Goal: Task Accomplishment & Management: Manage account settings

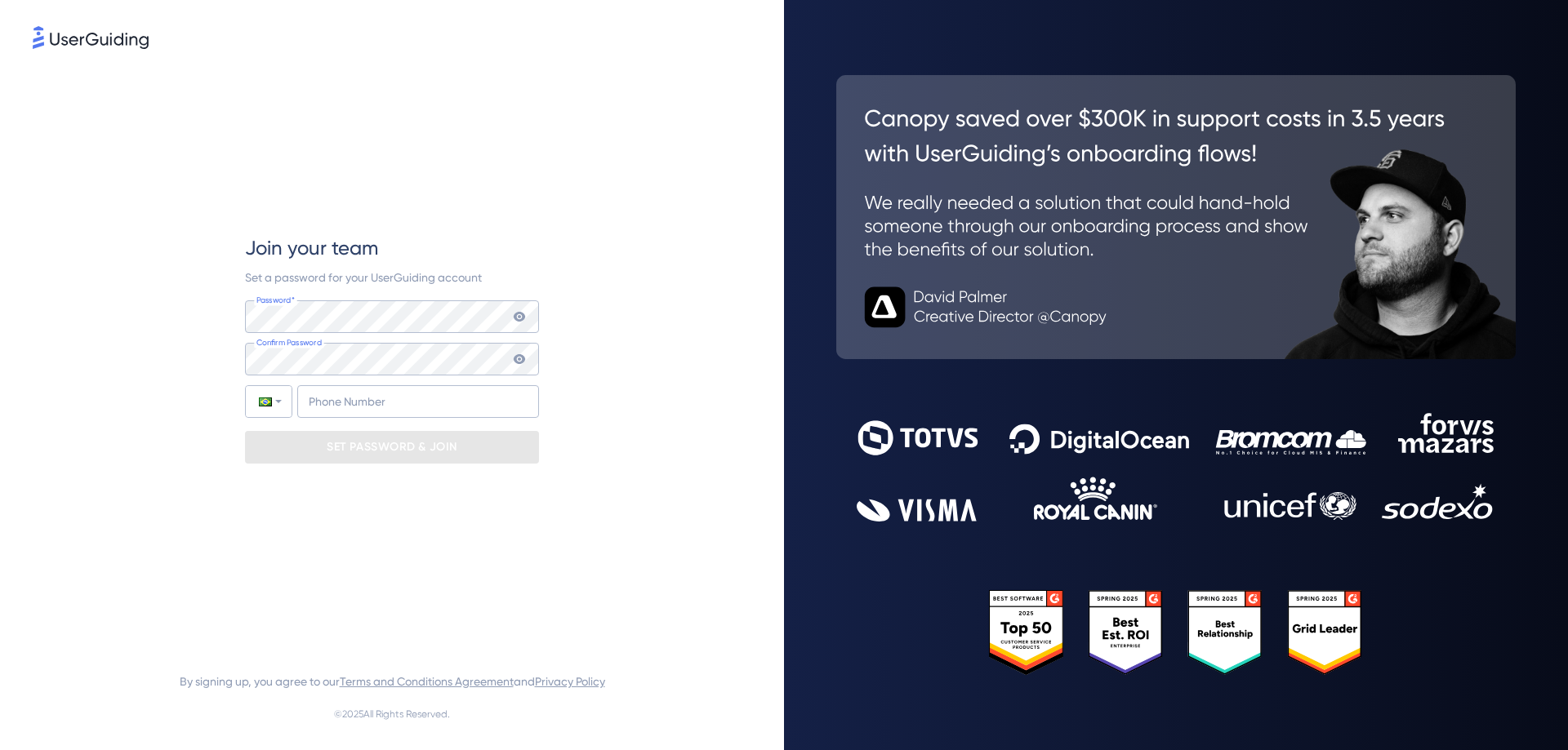
click at [139, 504] on div "Join your team Set a password for your UserGuiding account Password* Your passw…" at bounding box center [392, 349] width 719 height 593
click at [335, 397] on input "+55" at bounding box center [418, 401] width 242 height 33
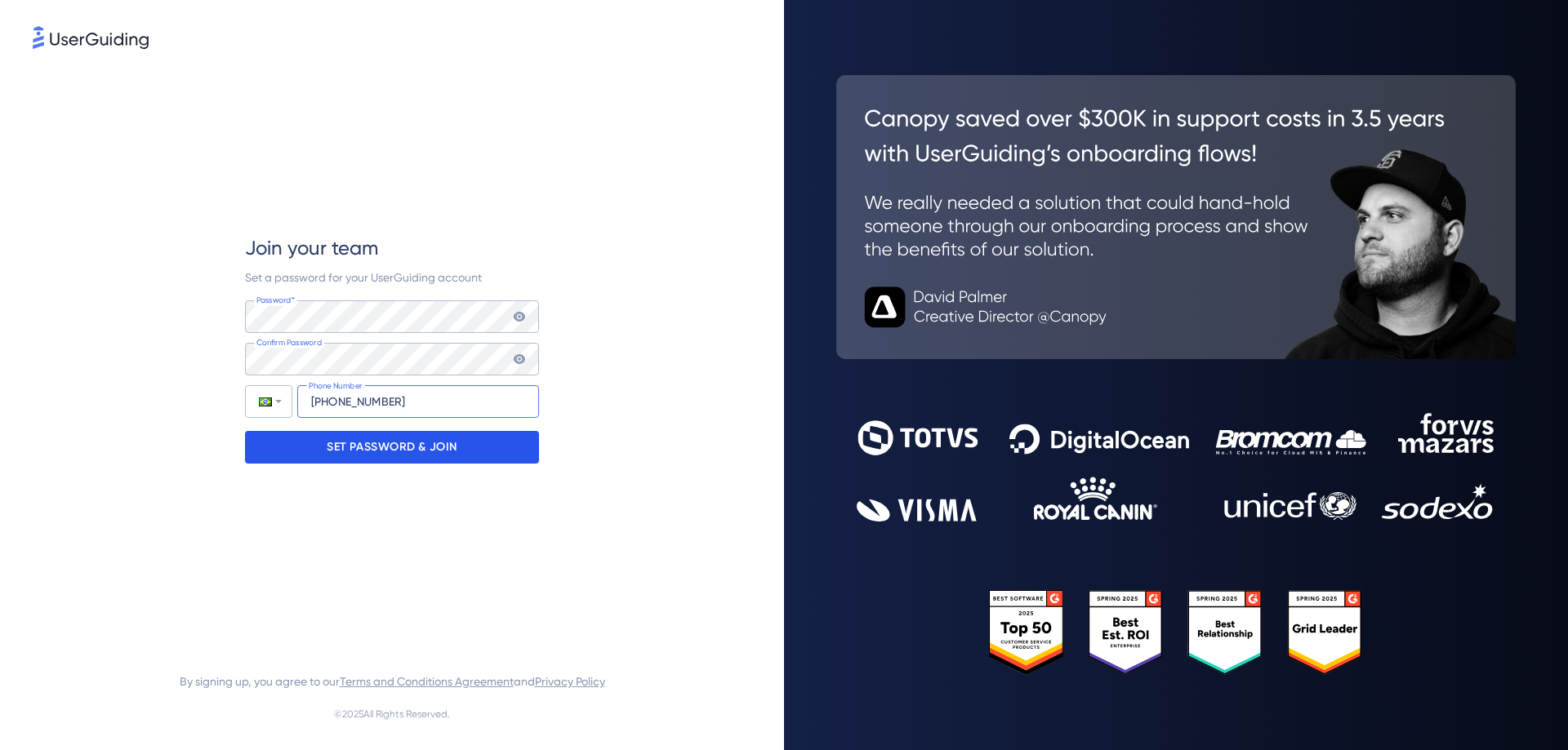
type input "[PHONE_NUMBER]"
click at [375, 442] on p "SET PASSWORD & JOIN" at bounding box center [392, 447] width 131 height 26
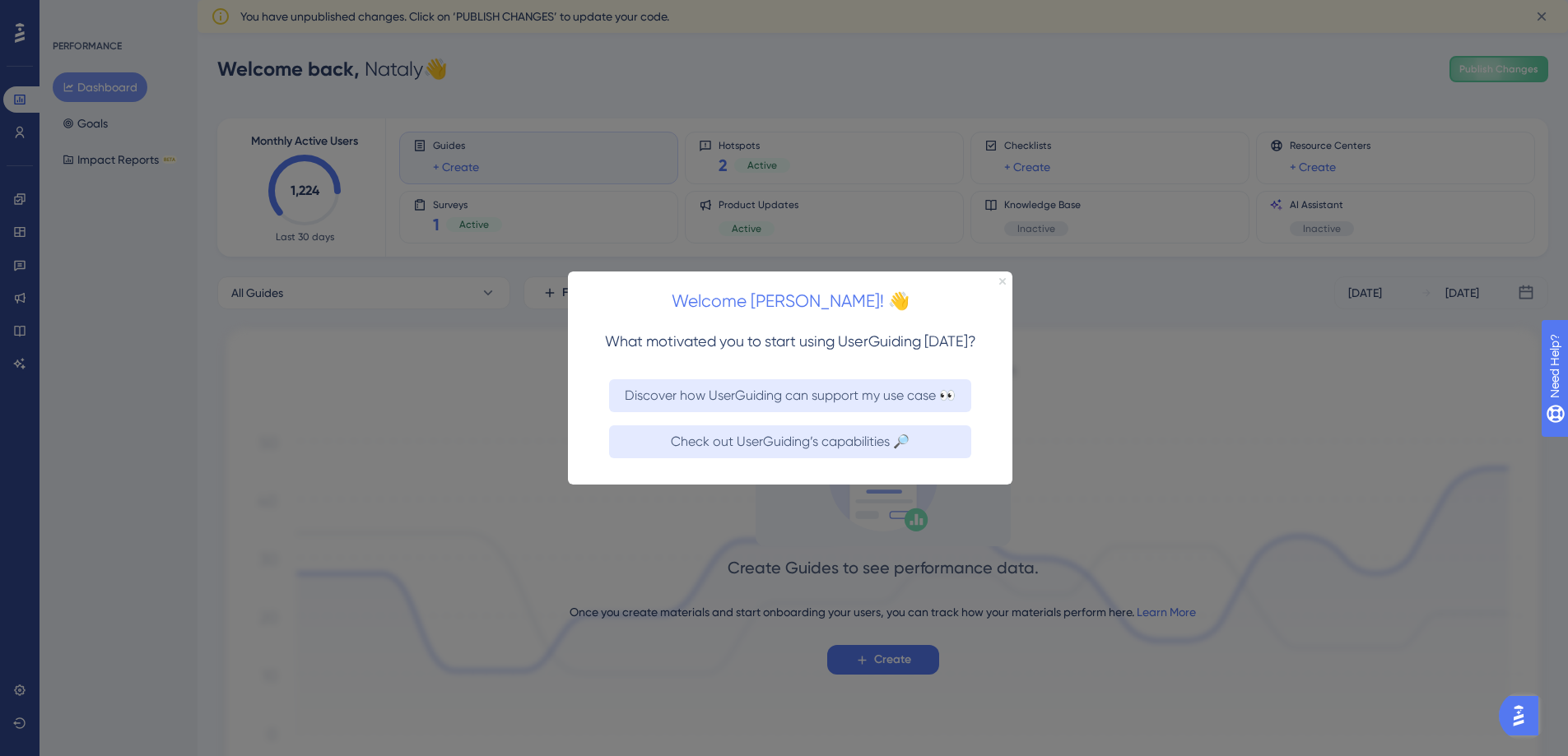
click at [1003, 279] on icon "Close Preview" at bounding box center [1002, 280] width 7 height 7
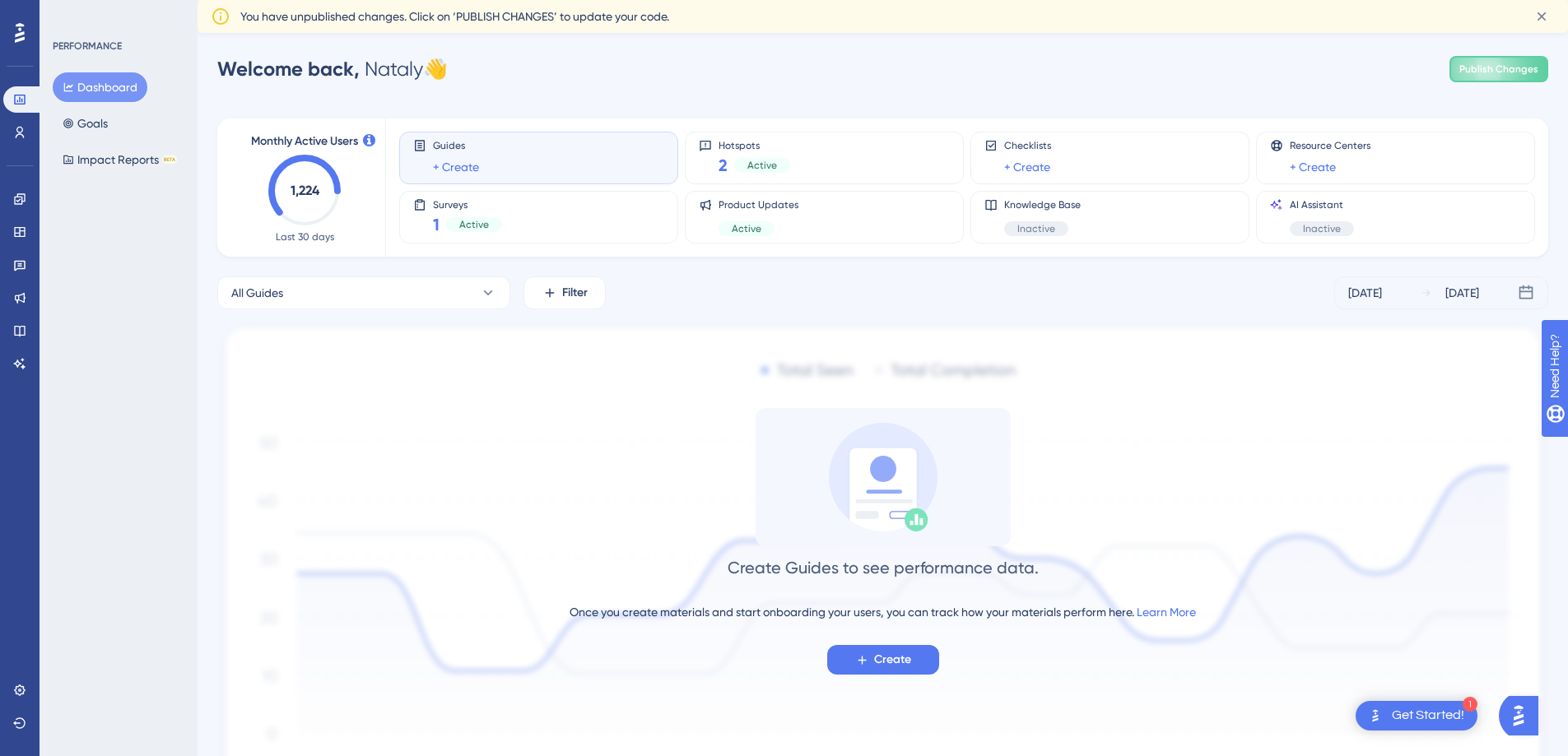
click at [1445, 715] on div "Get Started!" at bounding box center [1428, 715] width 73 height 18
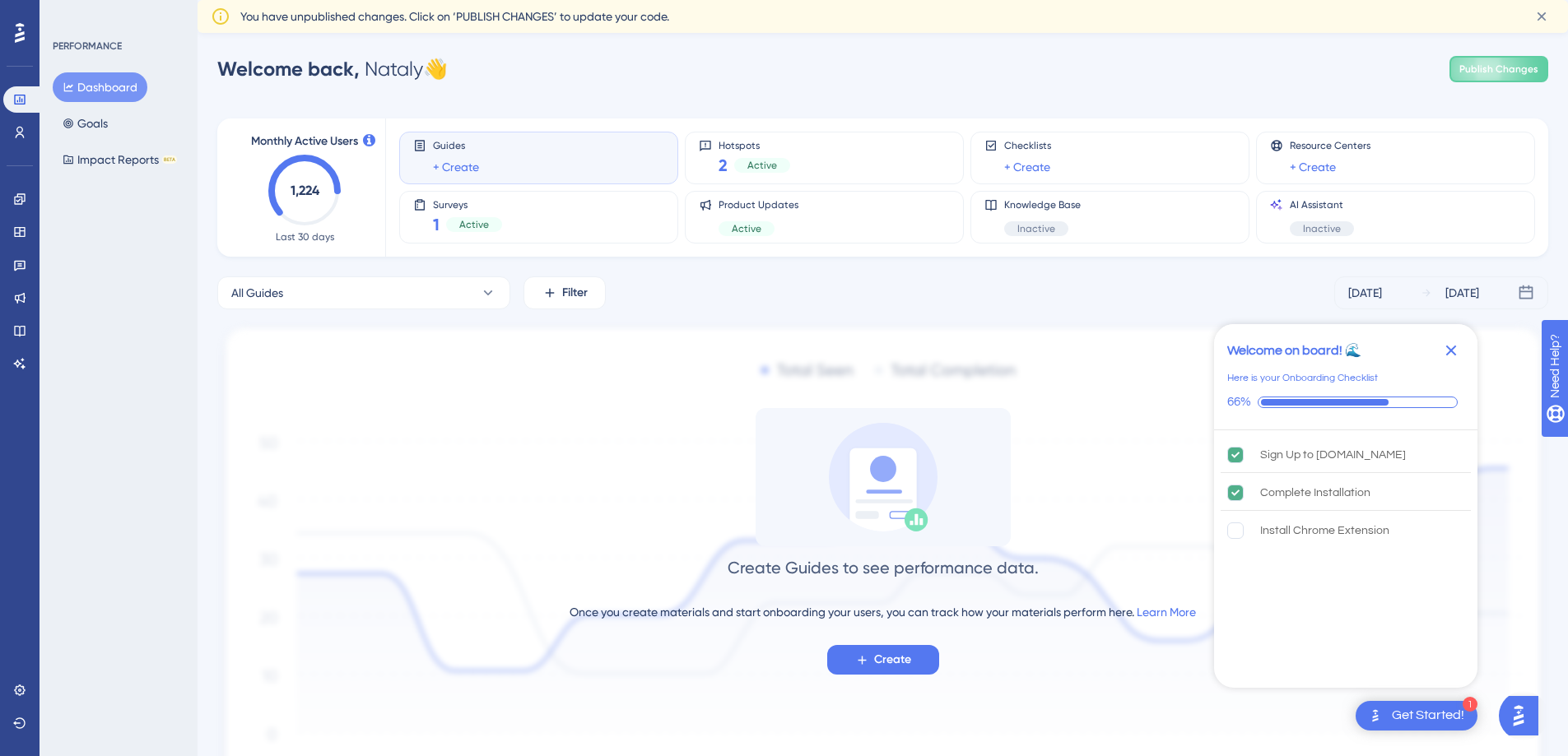
click at [1399, 707] on div "Get Started!" at bounding box center [1428, 715] width 73 height 18
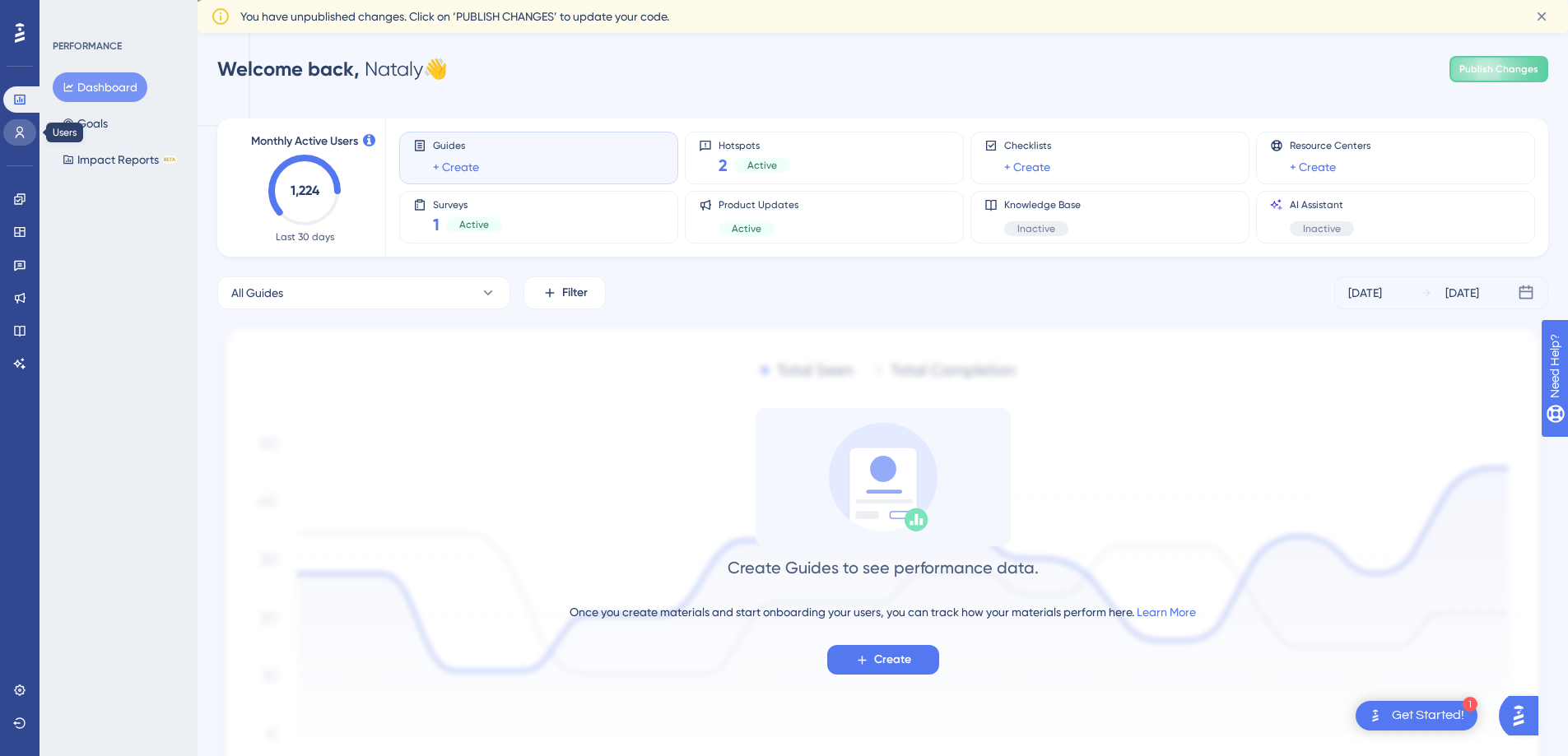
click at [30, 124] on link at bounding box center [19, 132] width 33 height 26
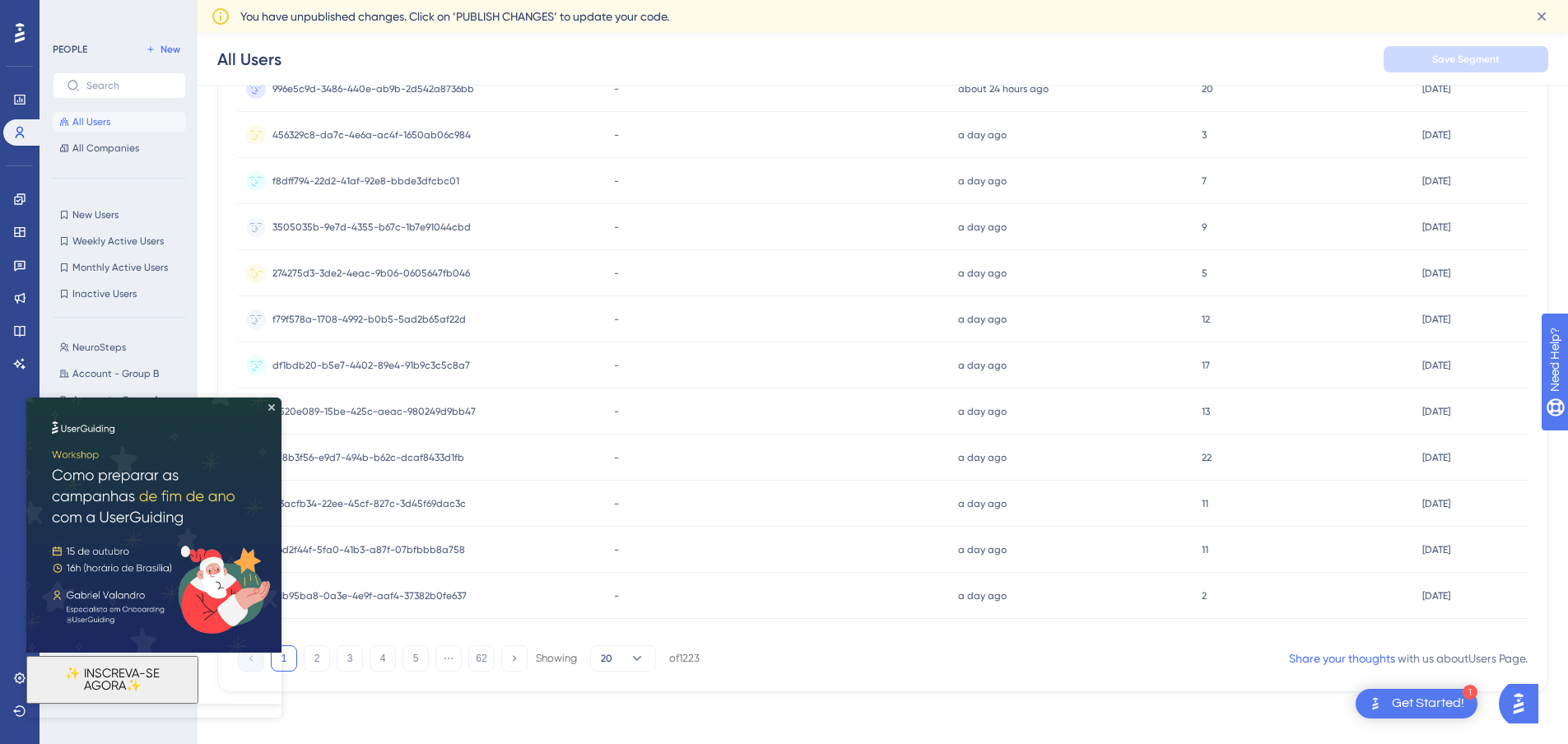
scroll to position [613, 0]
click at [274, 408] on icon "Close Preview" at bounding box center [271, 407] width 7 height 7
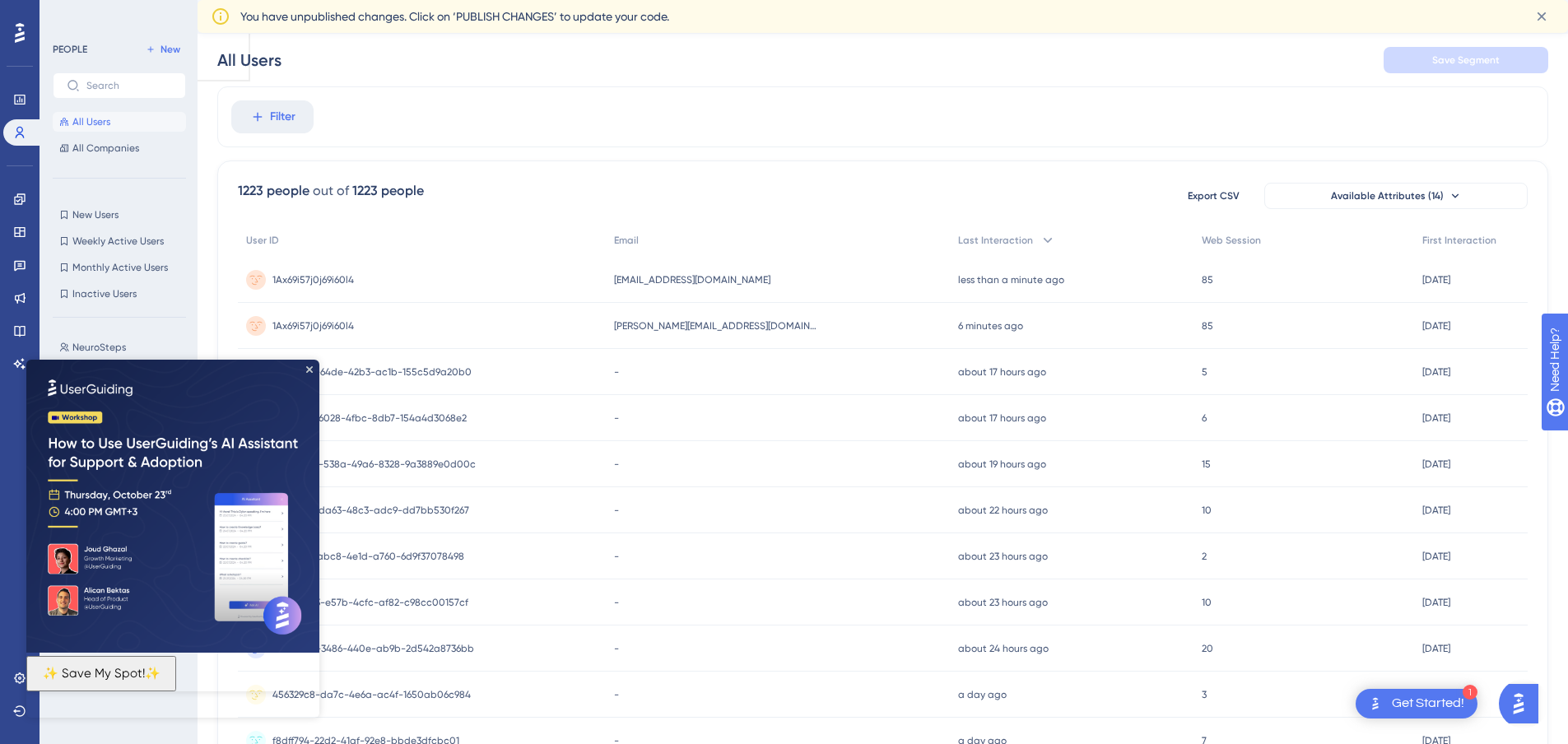
scroll to position [247, 0]
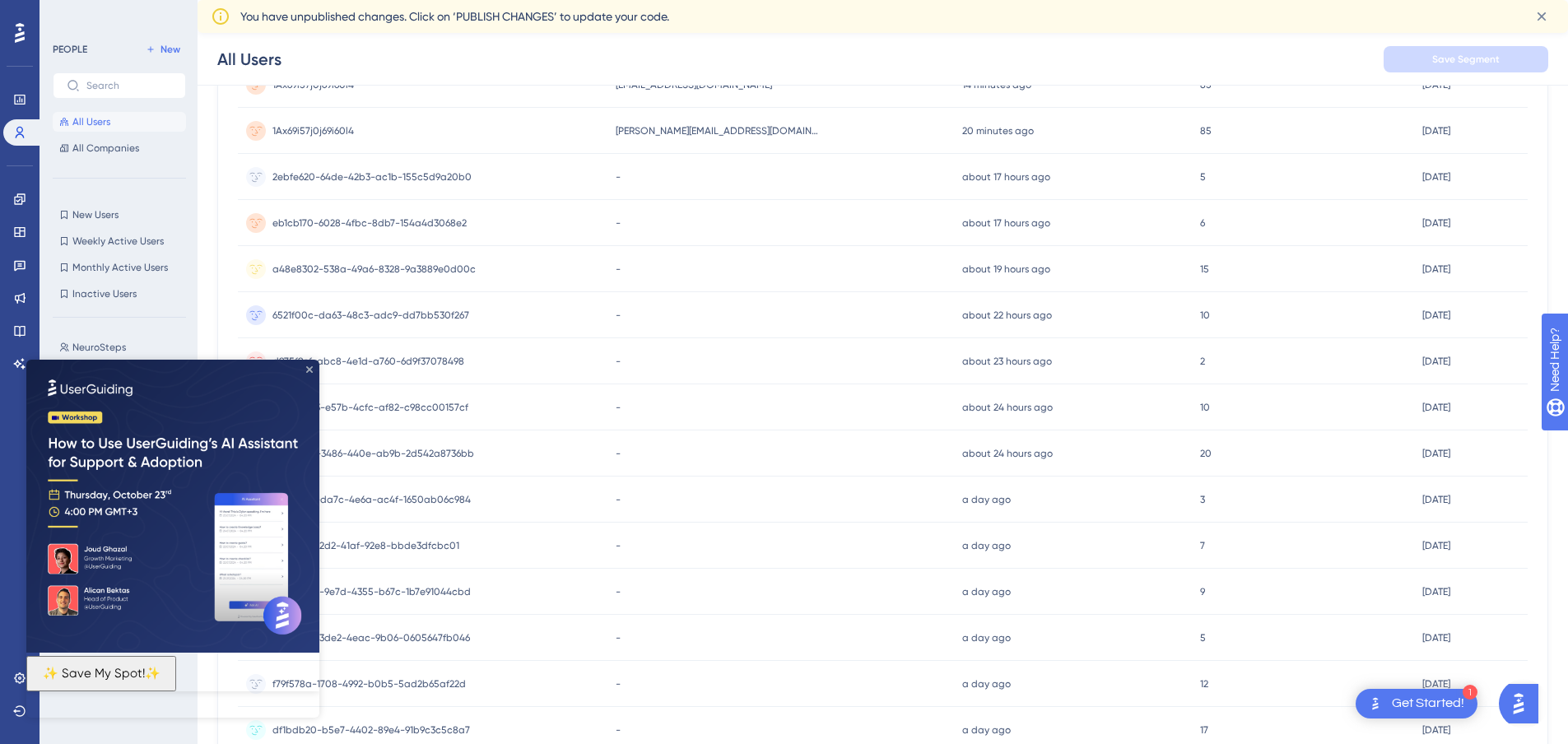
drag, startPoint x: 311, startPoint y: 369, endPoint x: 322, endPoint y: 717, distance: 348.2
click at [311, 369] on icon "Close Preview" at bounding box center [309, 369] width 7 height 7
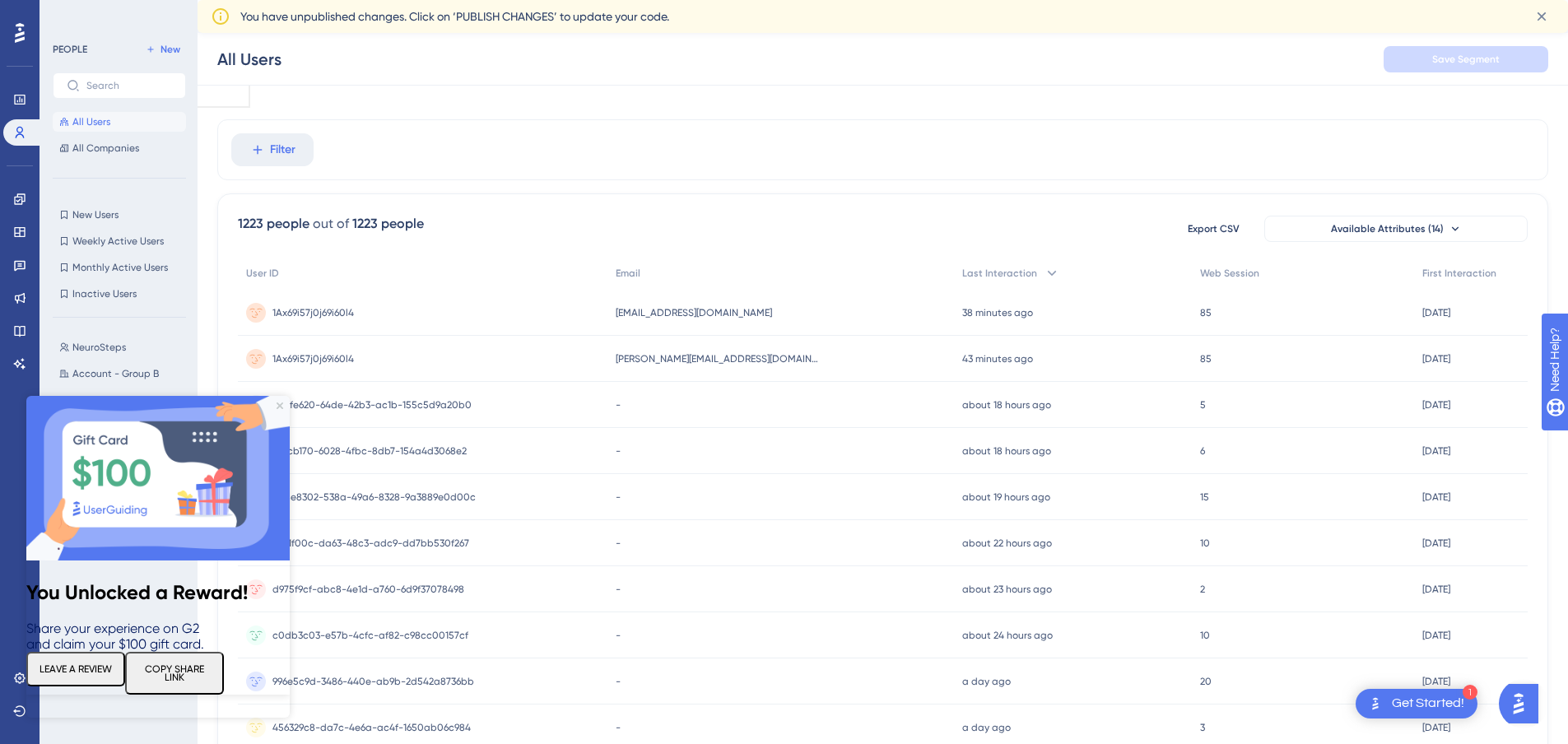
scroll to position [0, 0]
